Goal: Task Accomplishment & Management: Manage account settings

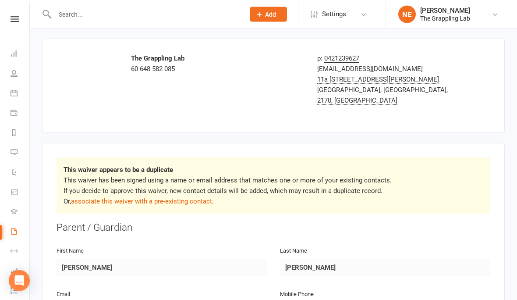
scroll to position [31, 0]
click at [100, 197] on link "associate this waiver with a pre-existing contact" at bounding box center [141, 201] width 141 height 8
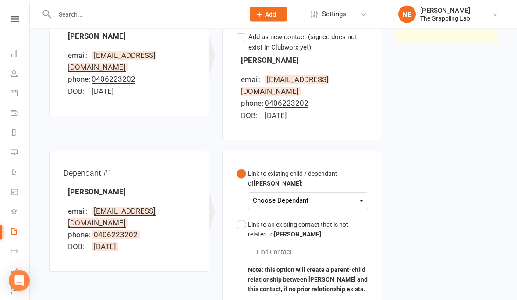
click at [353, 195] on div "Choose Dependant" at bounding box center [308, 201] width 110 height 12
click at [320, 212] on link "[PERSON_NAME]" at bounding box center [296, 221] width 87 height 19
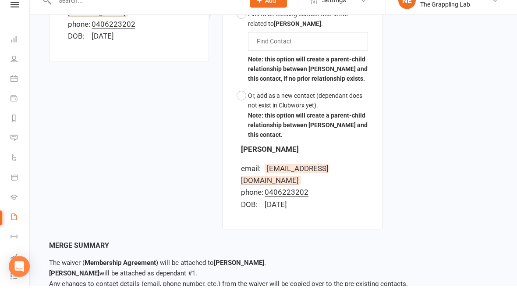
scroll to position [371, 0]
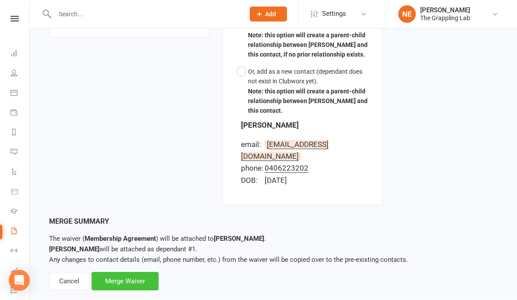
click at [127, 272] on div "Merge Waiver" at bounding box center [125, 281] width 67 height 18
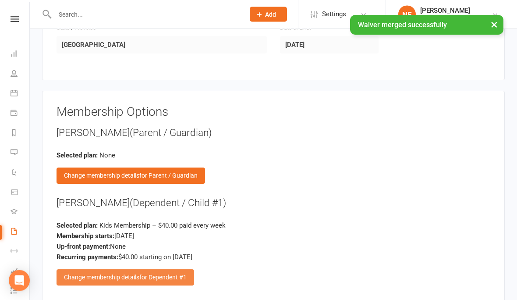
click at [95, 269] on div "Change membership details for Dependent #1" at bounding box center [126, 277] width 138 height 16
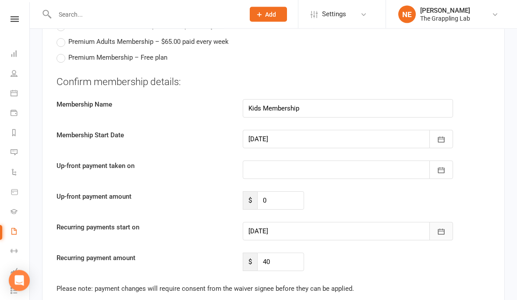
click at [445, 227] on icon "button" at bounding box center [441, 231] width 9 height 9
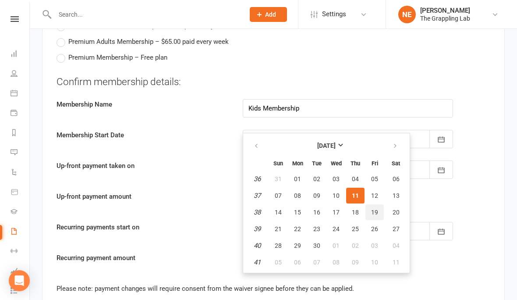
click at [378, 204] on button "19" at bounding box center [374, 212] width 18 height 16
type input "[DATE]"
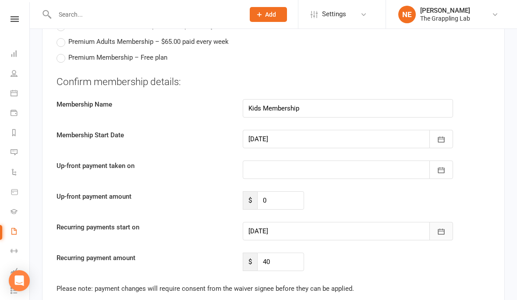
click at [440, 229] on icon "button" at bounding box center [441, 232] width 7 height 6
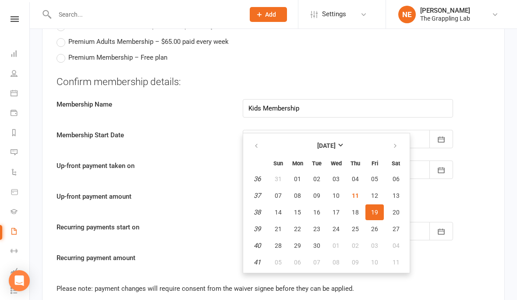
click at [467, 283] on div "Please note: payment changes will require consent from the waiver signee before…" at bounding box center [274, 288] width 434 height 11
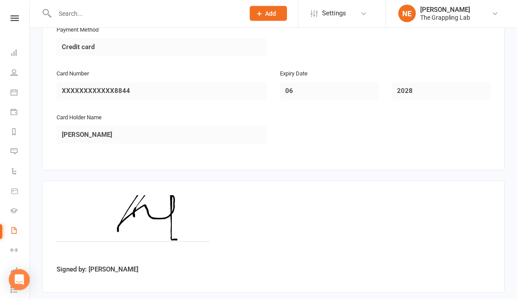
scroll to position [1005, 0]
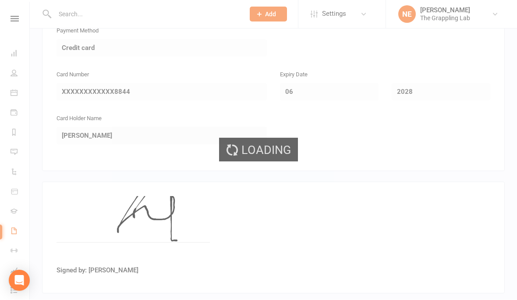
select select "25"
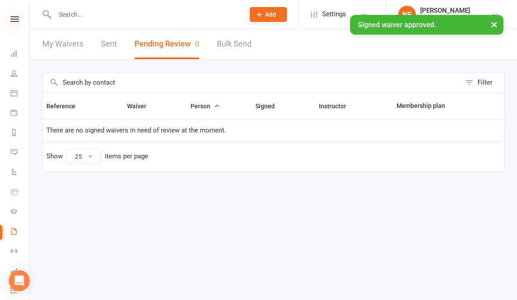
click at [15, 17] on icon at bounding box center [15, 19] width 8 height 6
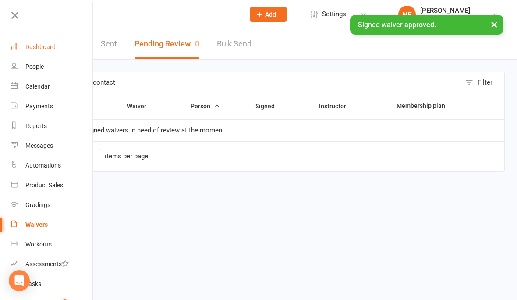
click at [32, 45] on div "Dashboard" at bounding box center [40, 46] width 30 height 7
